Goal: Task Accomplishment & Management: Use online tool/utility

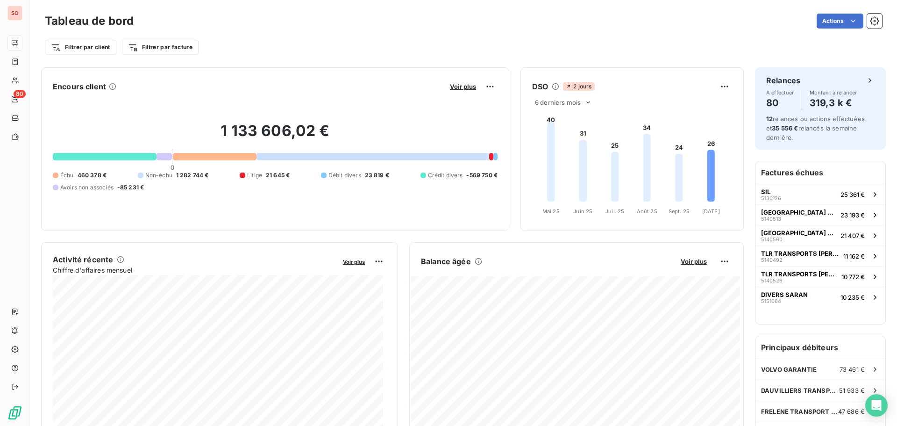
click at [228, 30] on div "Tableau de bord Actions" at bounding box center [463, 21] width 837 height 20
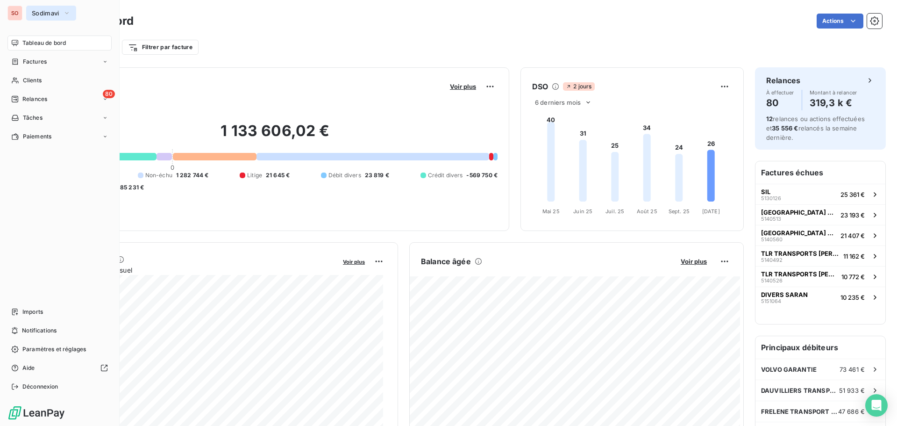
click at [40, 11] on span "Sodimavi" at bounding box center [46, 12] width 28 height 7
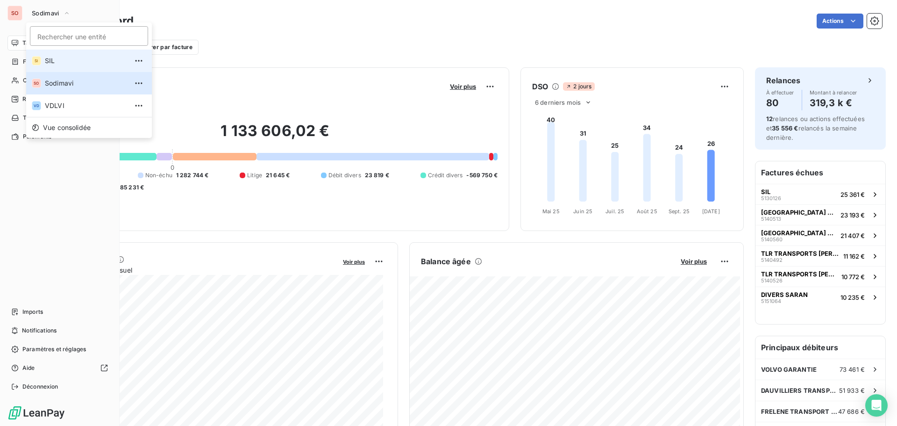
click at [50, 62] on span "SIL" at bounding box center [86, 60] width 83 height 9
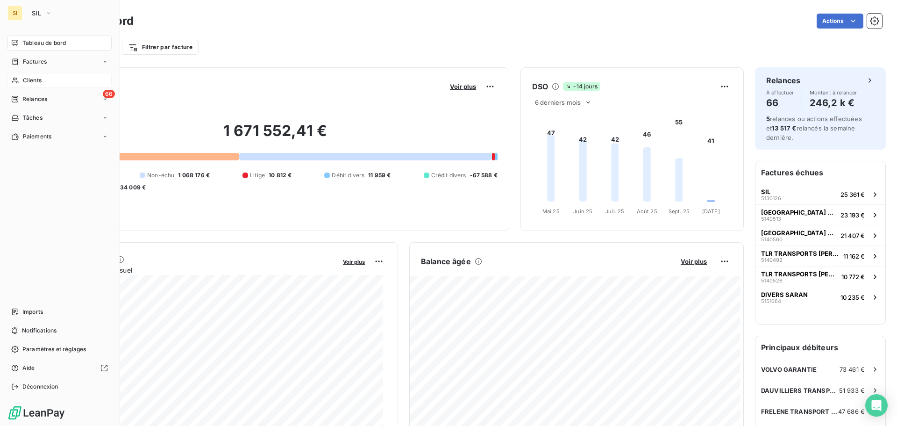
drag, startPoint x: 30, startPoint y: 78, endPoint x: 86, endPoint y: 70, distance: 56.7
click at [30, 78] on span "Clients" at bounding box center [32, 80] width 19 height 8
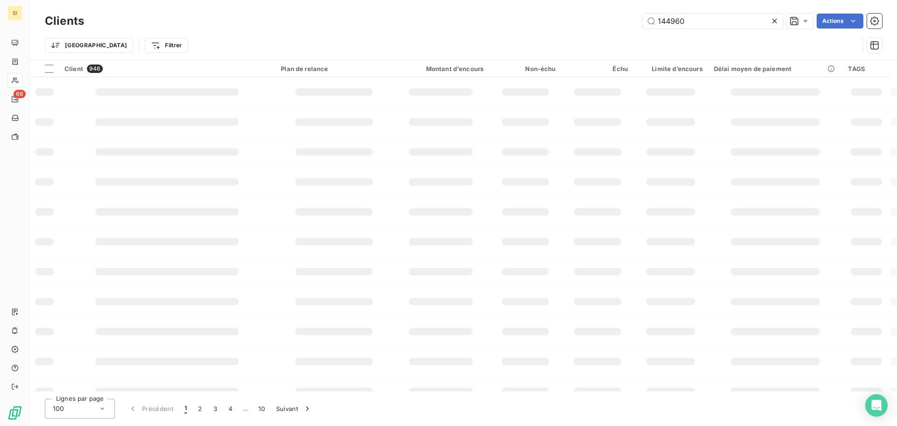
type input "144960"
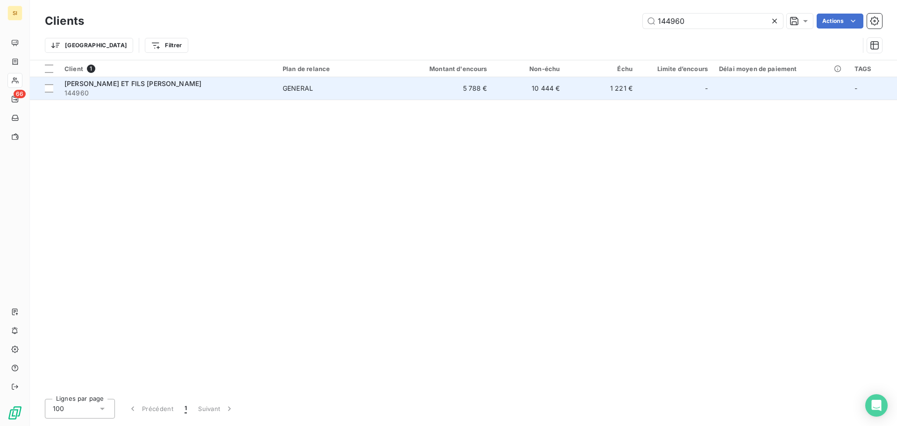
click at [132, 86] on span "[PERSON_NAME] ET FILS [PERSON_NAME]" at bounding box center [132, 83] width 137 height 8
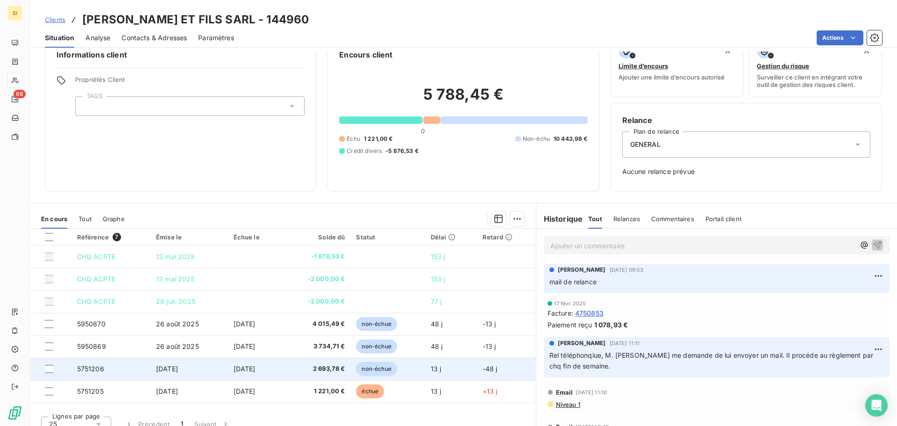
scroll to position [30, 0]
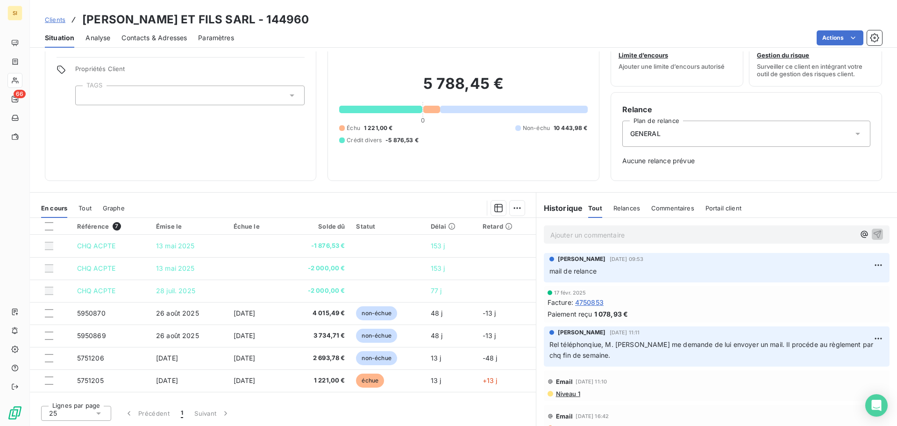
click at [153, 35] on span "Contacts & Adresses" at bounding box center [153, 37] width 65 height 9
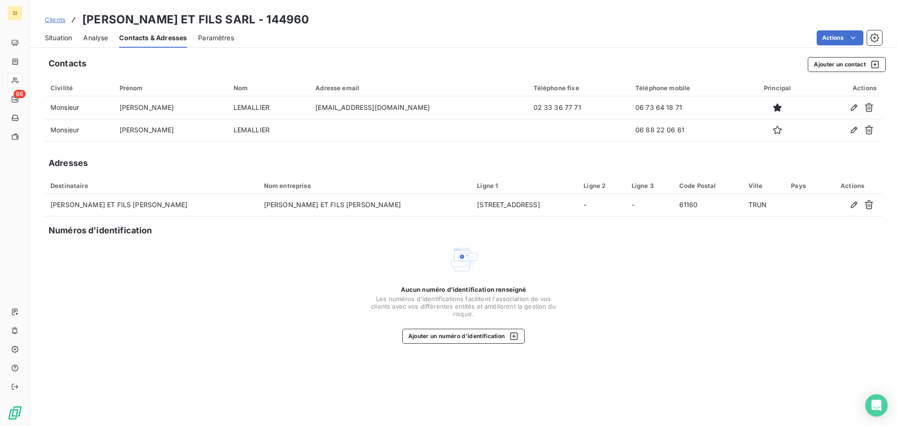
click at [59, 39] on span "Situation" at bounding box center [58, 37] width 27 height 9
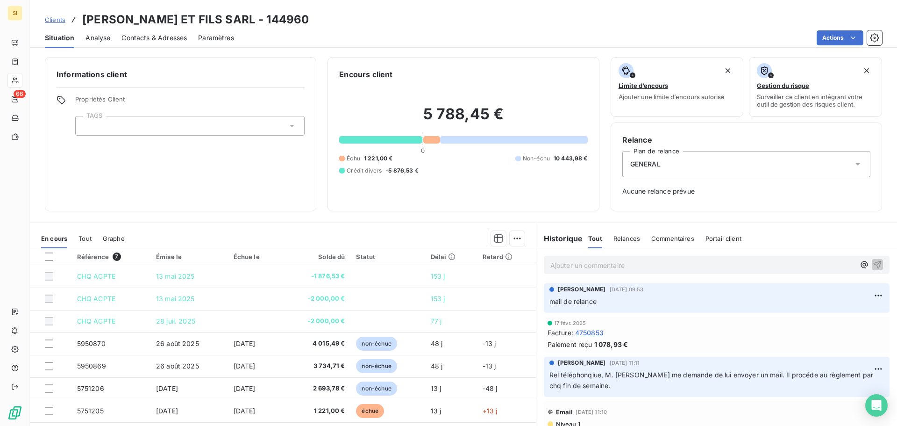
click at [602, 265] on p "Ajouter un commentaire ﻿" at bounding box center [702, 265] width 305 height 12
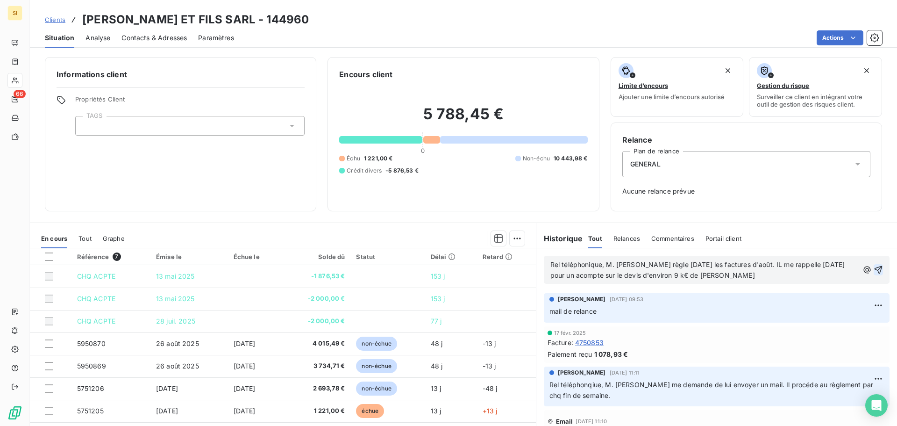
click at [874, 268] on icon "button" at bounding box center [878, 269] width 9 height 9
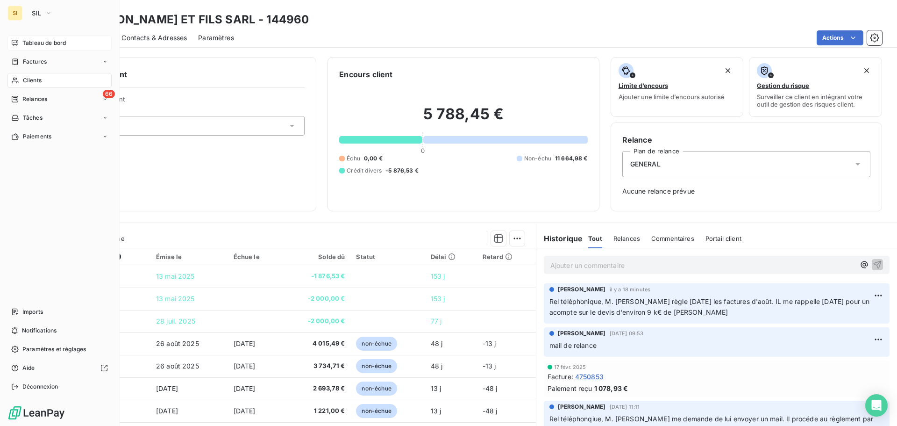
click at [33, 43] on span "Tableau de bord" at bounding box center [43, 43] width 43 height 8
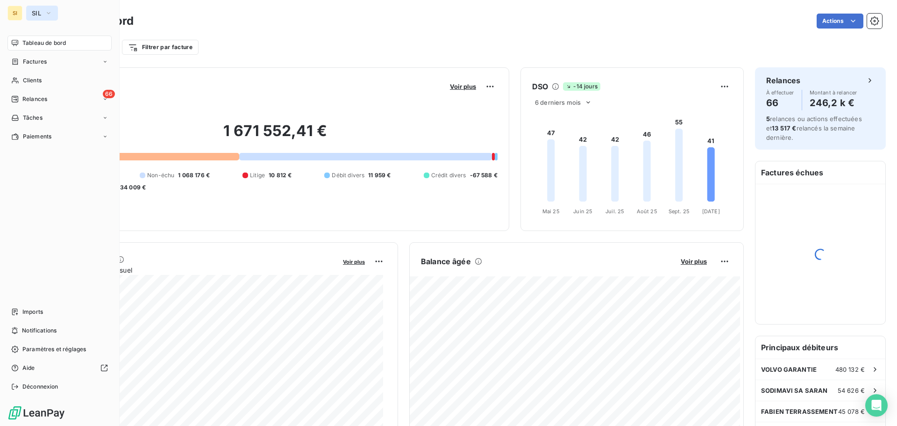
click at [32, 9] on span "SIL" at bounding box center [36, 12] width 9 height 7
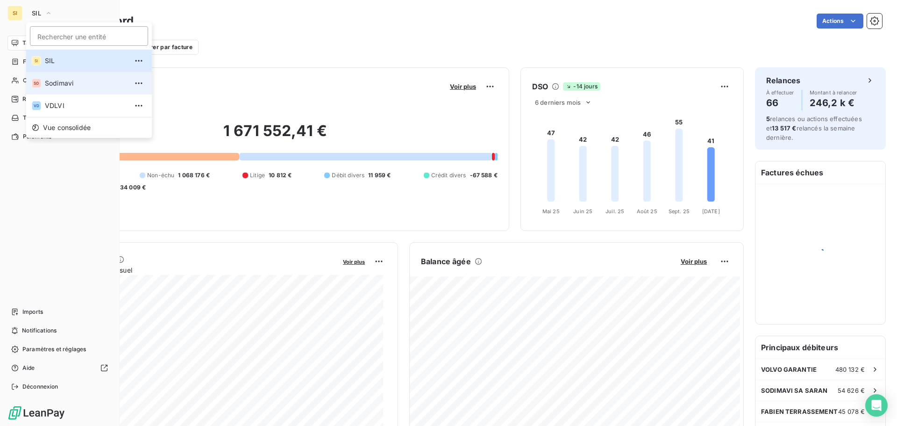
click at [51, 86] on span "Sodimavi" at bounding box center [86, 82] width 83 height 9
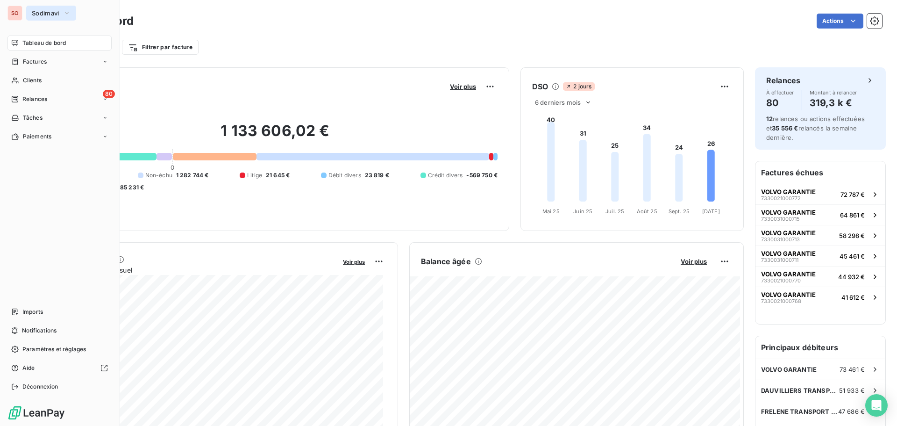
click at [52, 9] on button "Sodimavi" at bounding box center [51, 13] width 50 height 15
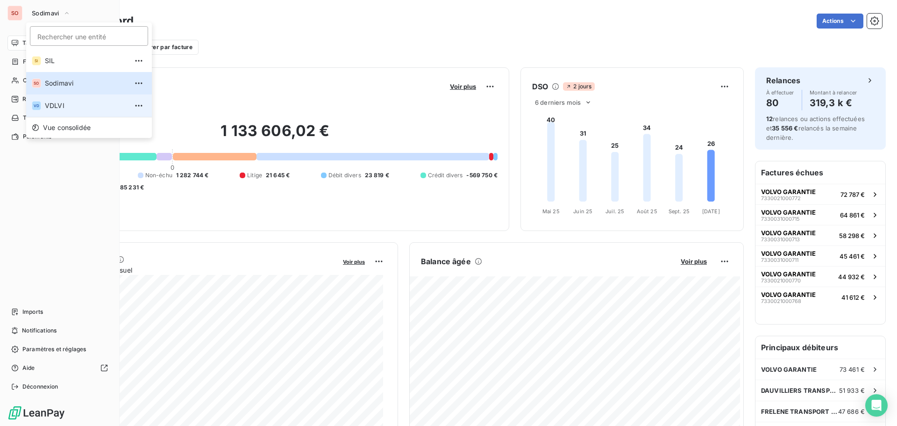
click at [59, 107] on span "VDLVI" at bounding box center [86, 105] width 83 height 9
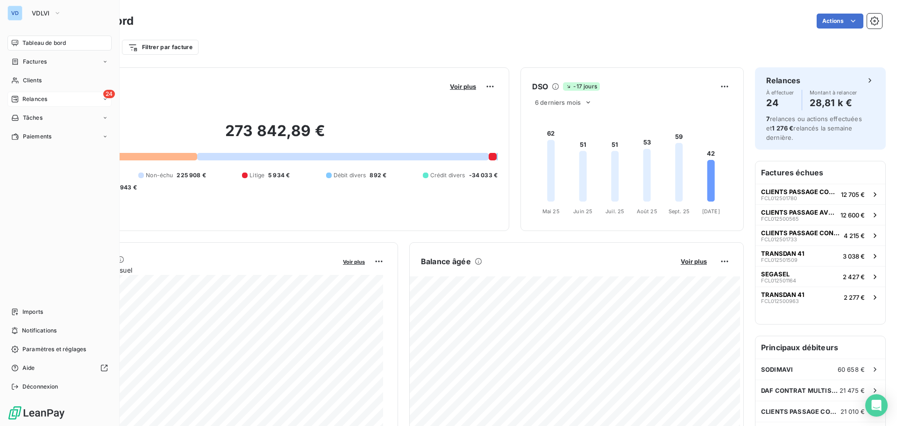
click at [23, 98] on span "Relances" at bounding box center [34, 99] width 25 height 8
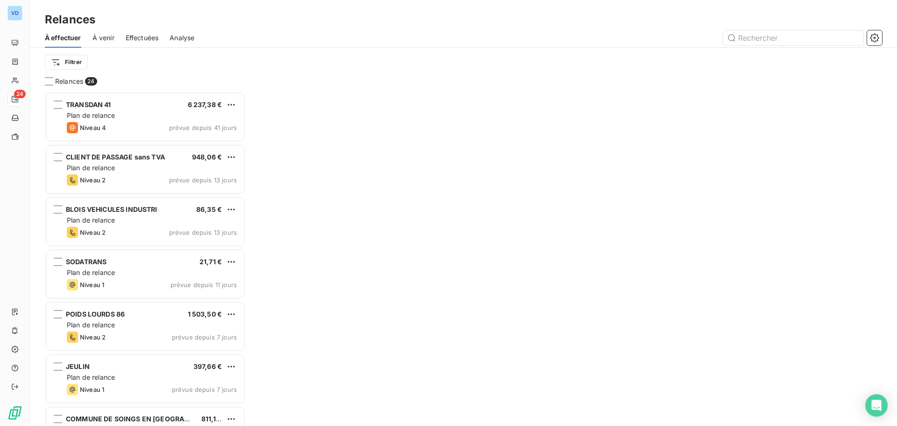
scroll to position [327, 194]
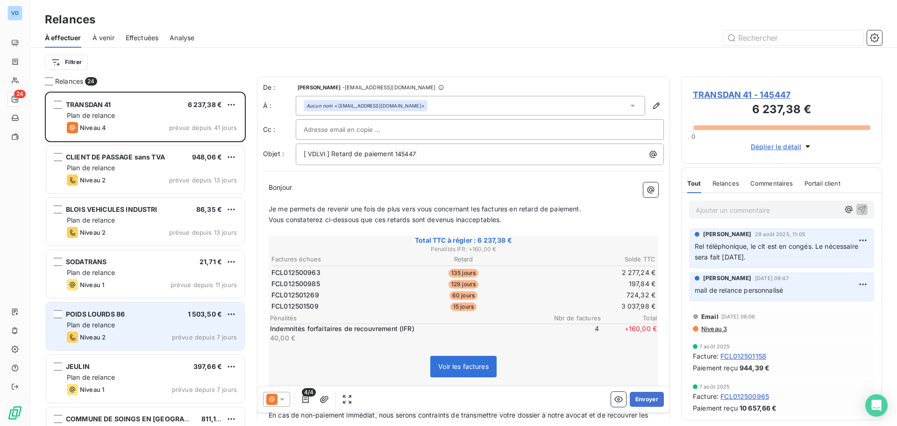
click at [135, 336] on div "Niveau 2 prévue depuis 7 jours" at bounding box center [152, 336] width 170 height 11
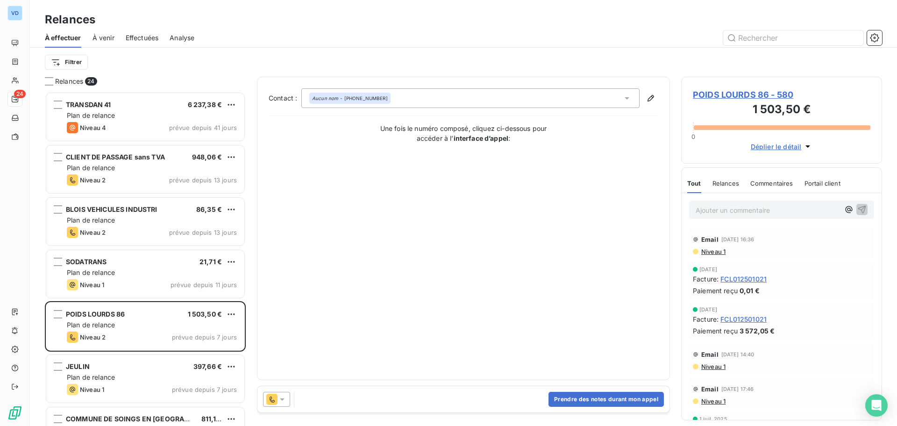
click at [729, 209] on p "Ajouter un commentaire ﻿" at bounding box center [768, 210] width 144 height 12
click at [592, 400] on button "Prendre des notes durant mon appel" at bounding box center [606, 399] width 115 height 15
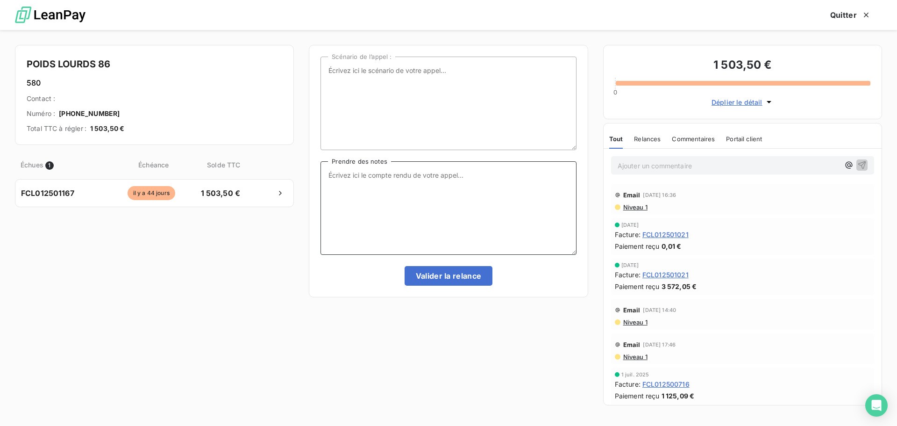
click at [364, 175] on textarea "Prendre des notes" at bounding box center [449, 207] width 256 height 93
type textarea "R"
click at [487, 172] on textarea "la comptable me dit qu'elle sera payée fin du mois. Elle dde à sa responsable u…" at bounding box center [449, 207] width 256 height 93
click at [512, 182] on textarea "la comptable me dit qu'elle sera payée fin du mois. Suivant ma demande de règle…" at bounding box center [449, 207] width 256 height 93
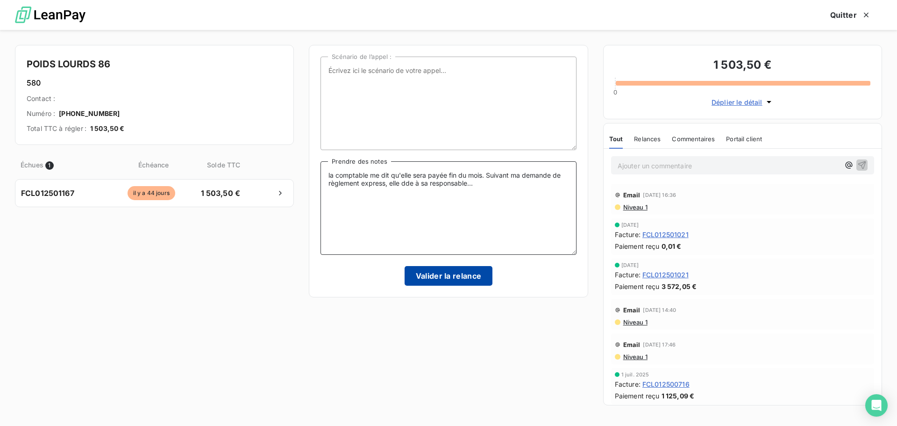
type textarea "la comptable me dit qu'elle sera payée fin du mois. Suivant ma demande de règle…"
click at [473, 276] on button "Valider la relance" at bounding box center [449, 276] width 88 height 20
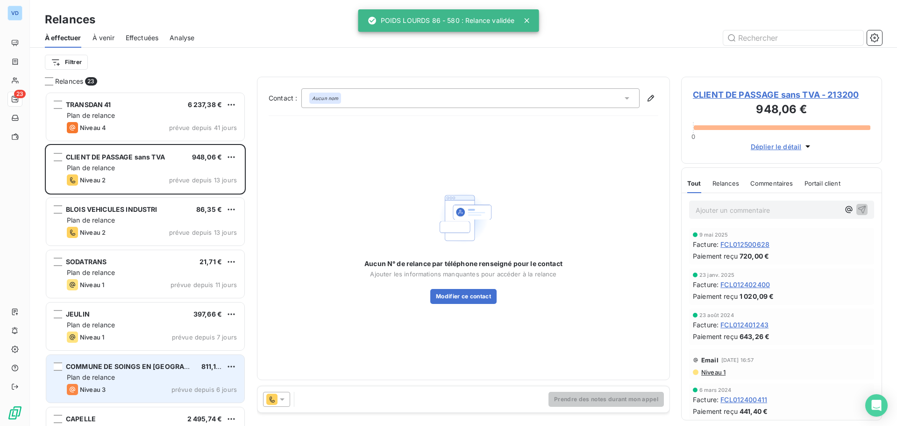
click at [152, 376] on div "Plan de relance" at bounding box center [152, 376] width 170 height 9
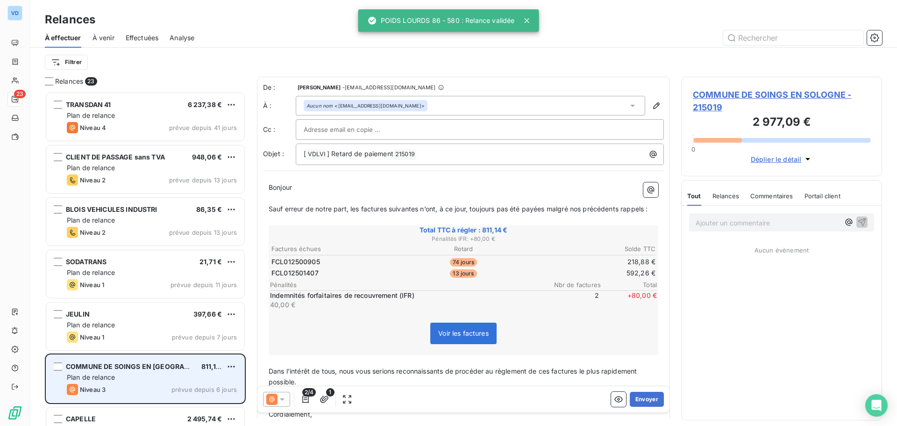
scroll to position [327, 194]
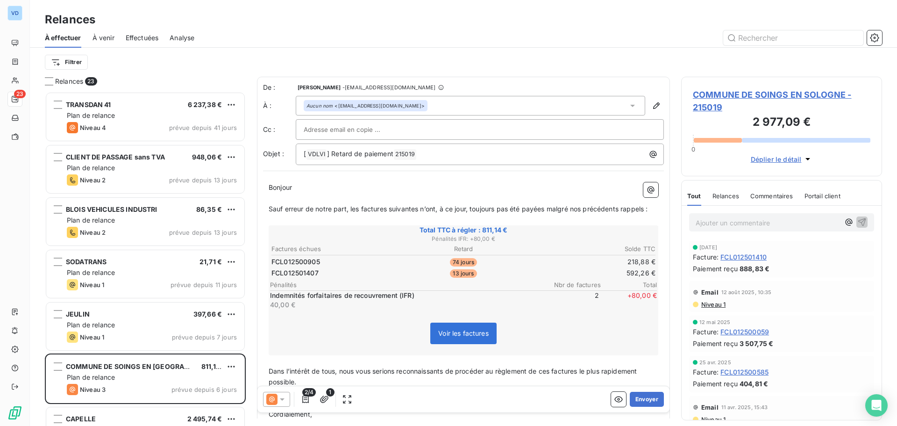
click at [702, 95] on span "COMMUNE DE SOINGS EN SOLOGNE - 215019" at bounding box center [782, 100] width 178 height 25
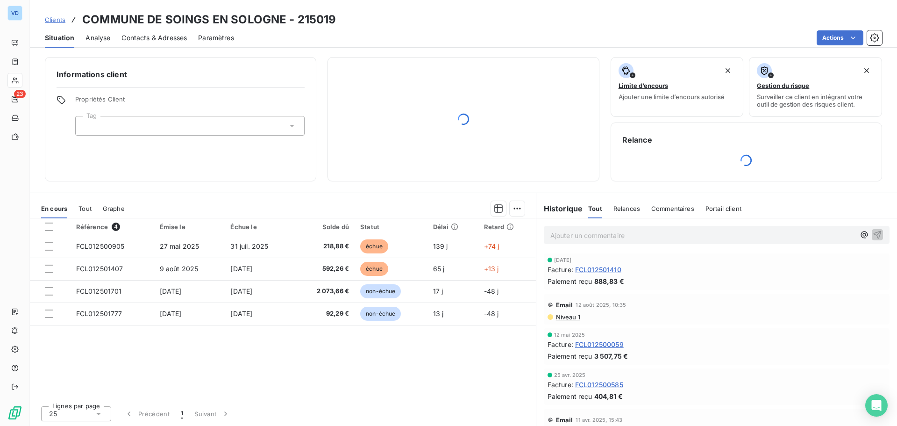
click at [127, 38] on span "Contacts & Adresses" at bounding box center [153, 37] width 65 height 9
